Goal: Transaction & Acquisition: Purchase product/service

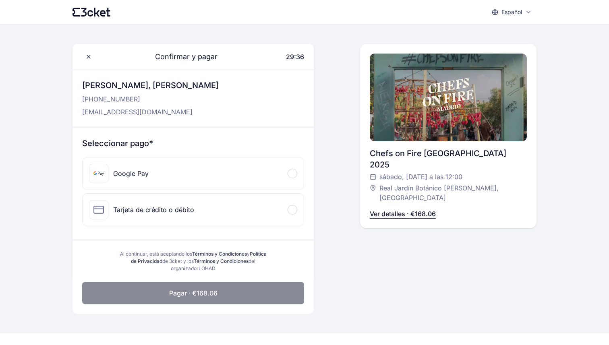
click at [293, 210] on span at bounding box center [292, 209] width 2 height 2
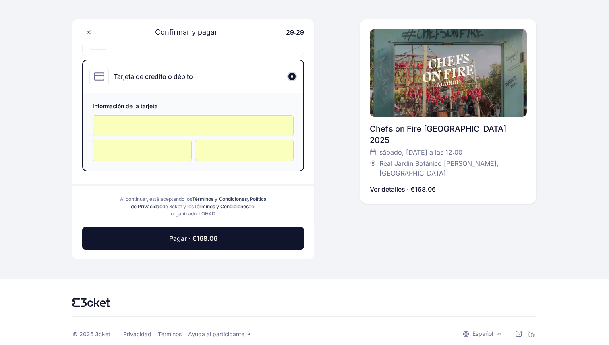
scroll to position [139, 0]
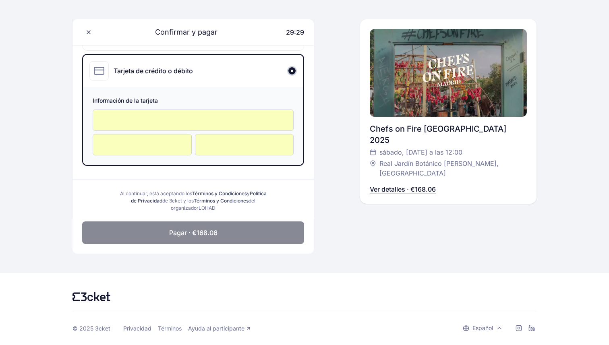
click at [231, 235] on button "Pagar · €168.06" at bounding box center [193, 232] width 222 height 23
